Goal: Task Accomplishment & Management: Manage account settings

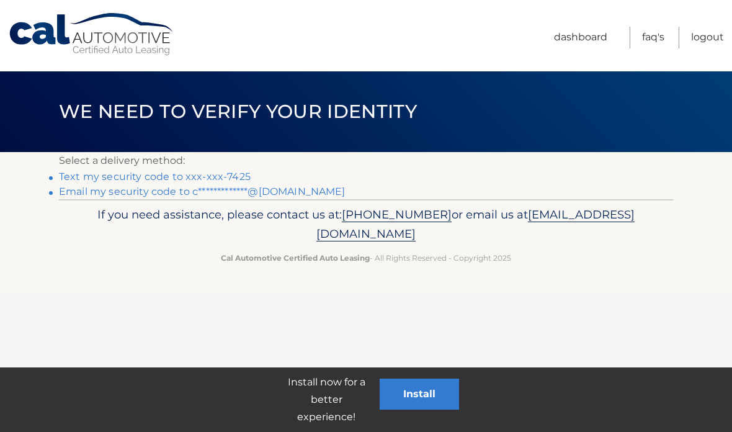
click at [233, 182] on link "Text my security code to xxx-xxx-7425" at bounding box center [155, 177] width 192 height 12
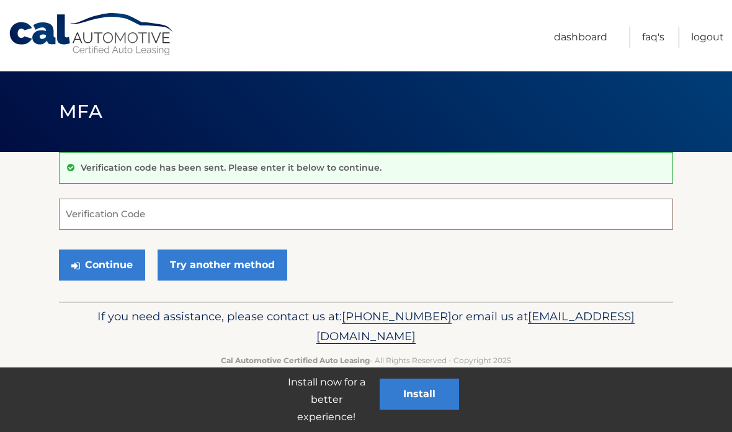
click at [481, 213] on input "Verification Code" at bounding box center [366, 213] width 614 height 31
type input "468680"
click at [86, 256] on button "Continue" at bounding box center [102, 264] width 86 height 31
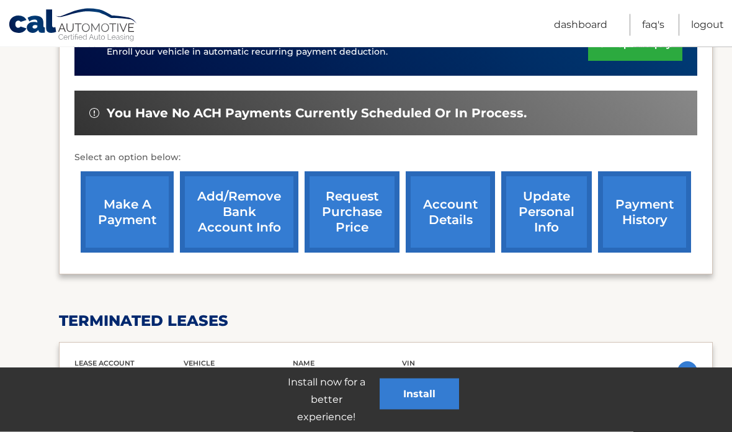
scroll to position [346, 0]
click at [126, 198] on link "make a payment" at bounding box center [127, 211] width 93 height 81
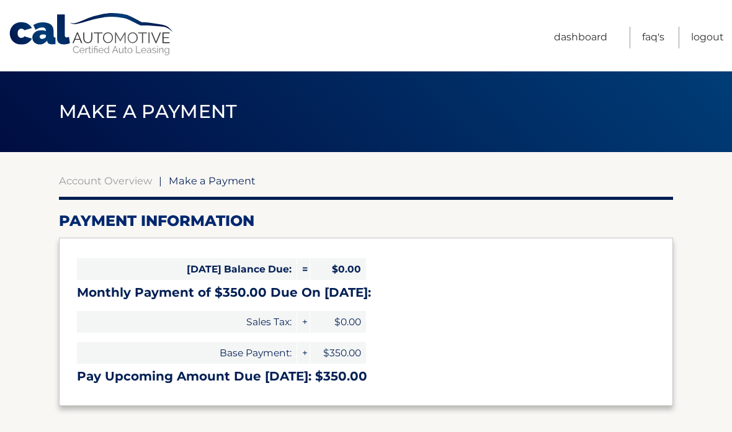
select select "YmU2ZDBmYTktNzhjYy00MDI1LWExZTctZGQzMjFmMGYwZDI3"
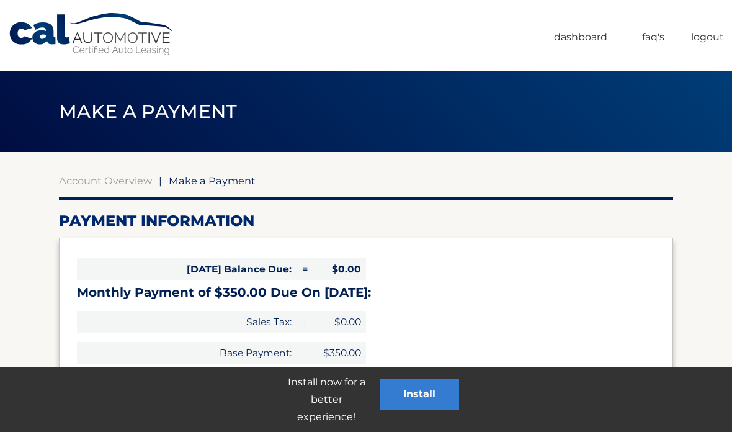
click at [710, 32] on link "Logout" at bounding box center [707, 38] width 33 height 22
